Goal: Use online tool/utility: Utilize a website feature to perform a specific function

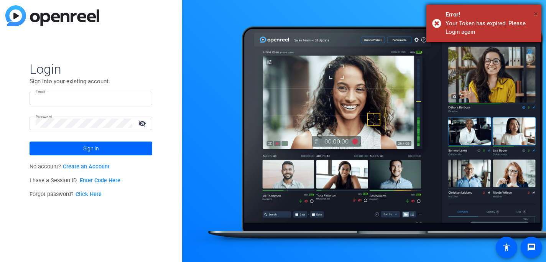
type input "jenna.renaud@theaba.org"
click at [534, 12] on span "×" at bounding box center [535, 13] width 4 height 9
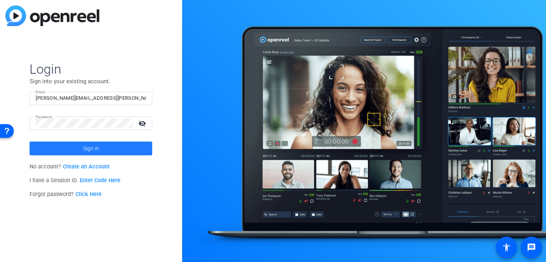
click at [85, 149] on span "Sign in" at bounding box center [91, 148] width 16 height 19
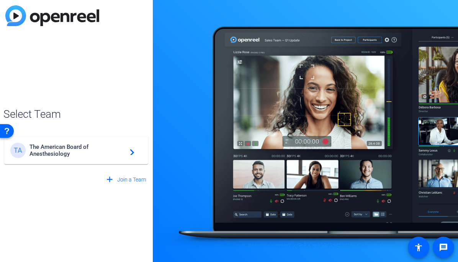
click at [64, 147] on span "The American Board of Anesthesiology" at bounding box center [78, 150] width 96 height 14
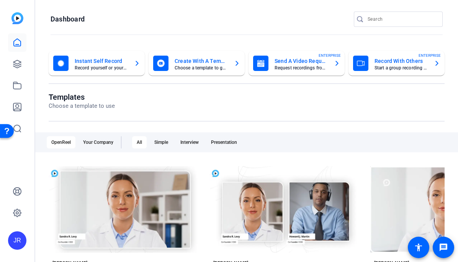
scroll to position [100, 0]
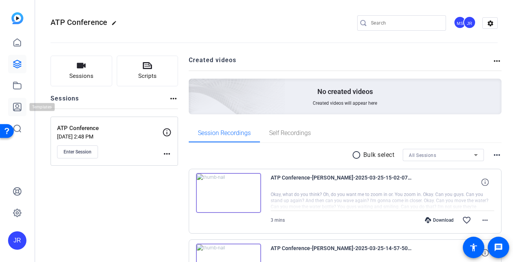
click at [15, 105] on icon at bounding box center [17, 106] width 9 height 9
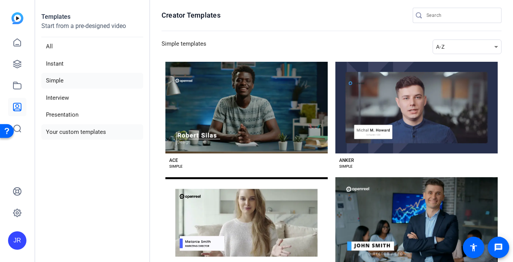
click at [81, 130] on li "Your custom templates" at bounding box center [92, 132] width 102 height 16
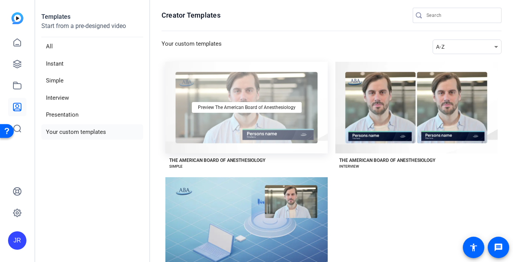
scroll to position [20, 0]
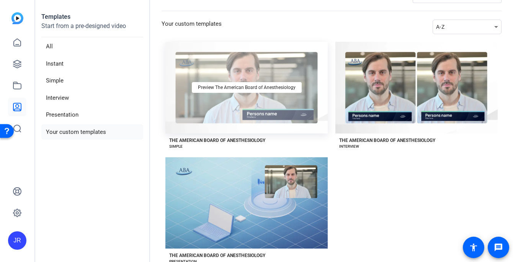
click at [231, 71] on div "Preview The American Board of Anesthesiology" at bounding box center [247, 88] width 162 height 92
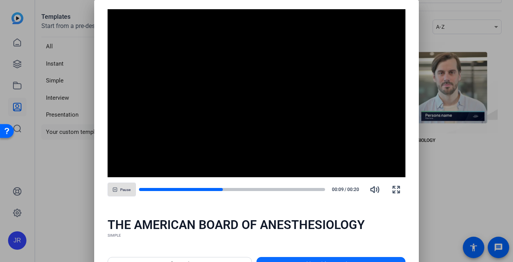
click at [307, 259] on span "Use this template" at bounding box center [332, 263] width 50 height 9
